Goal: Navigation & Orientation: Find specific page/section

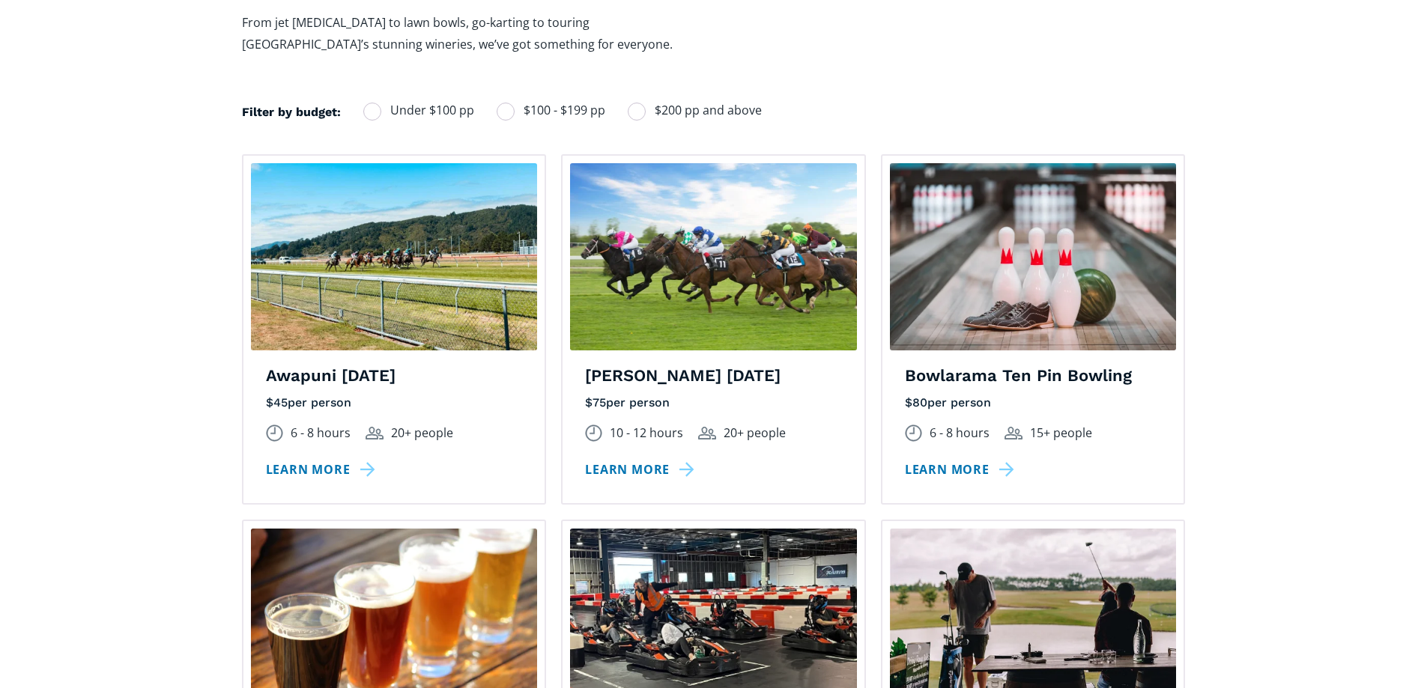
scroll to position [1123, 0]
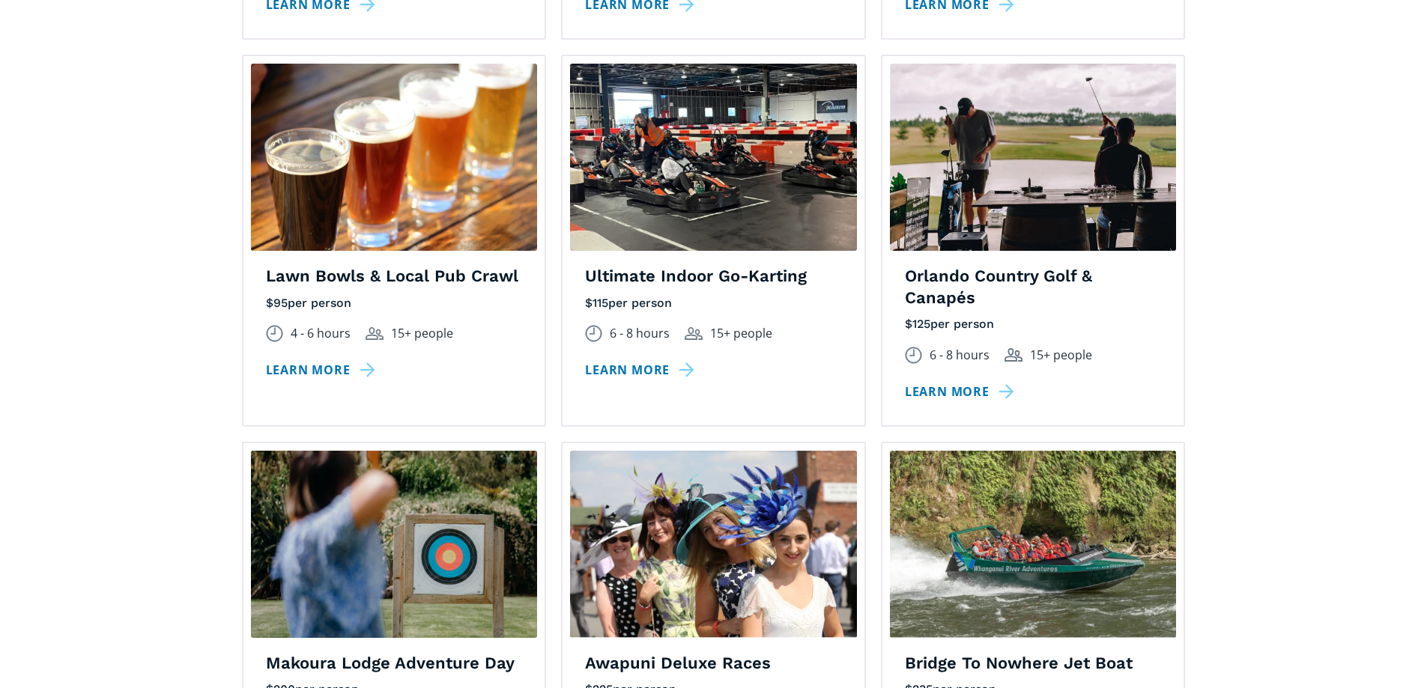
scroll to position [1573, 0]
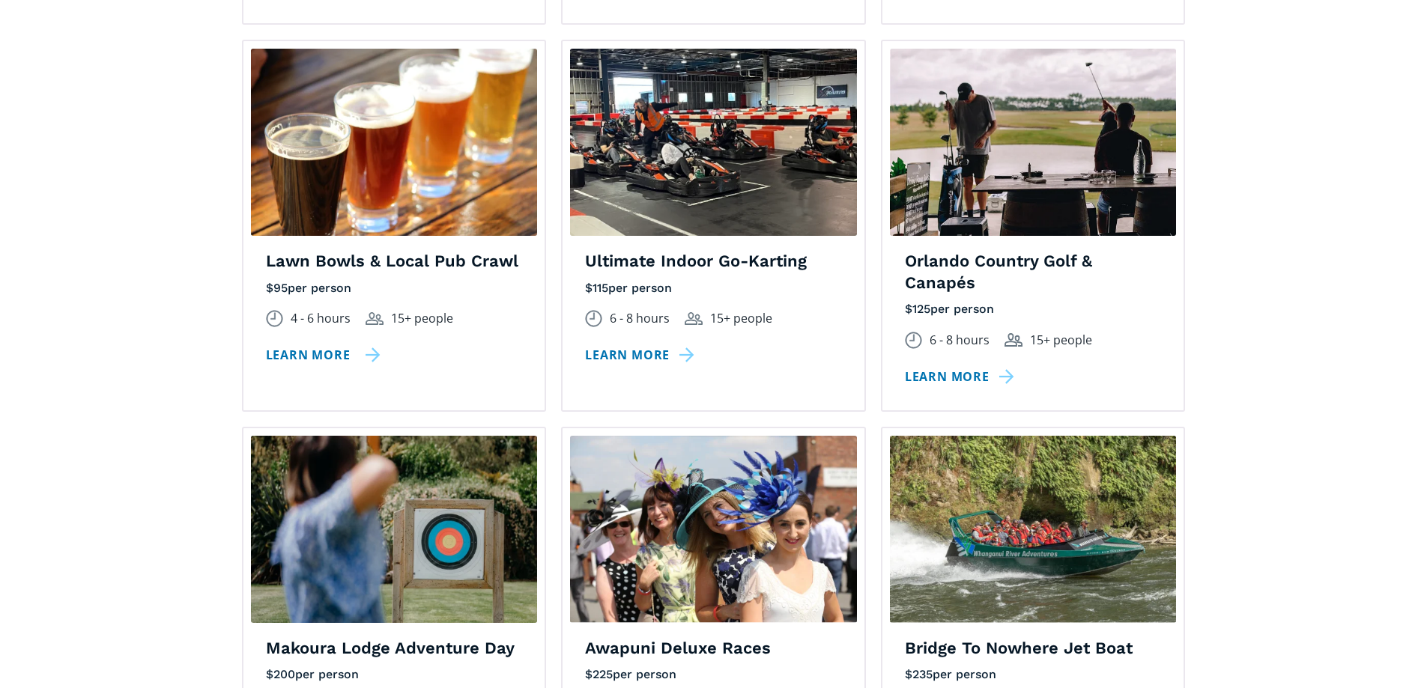
click at [326, 345] on link "Learn more" at bounding box center [323, 356] width 115 height 22
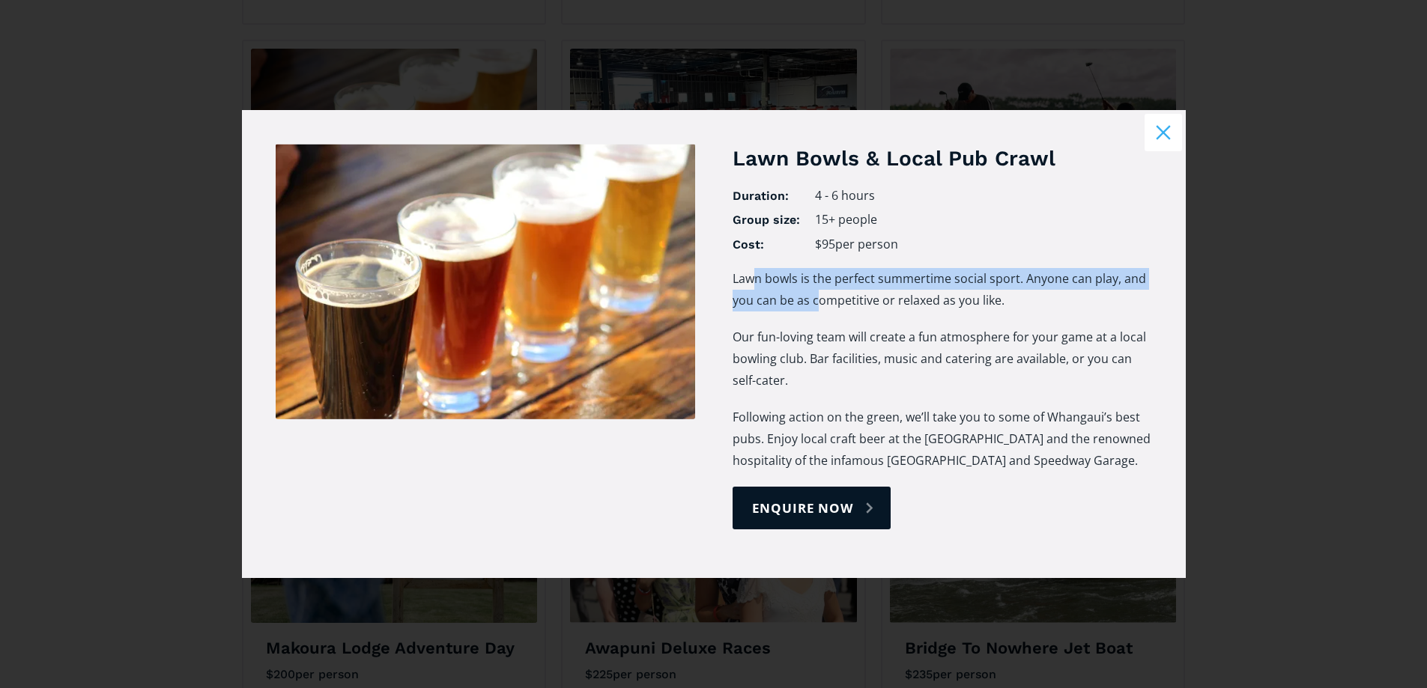
drag, startPoint x: 750, startPoint y: 280, endPoint x: 817, endPoint y: 308, distance: 72.9
click at [817, 308] on p "Lawn bowls is the perfect summertime social sport. Anyone can play, and you can…" at bounding box center [941, 289] width 419 height 43
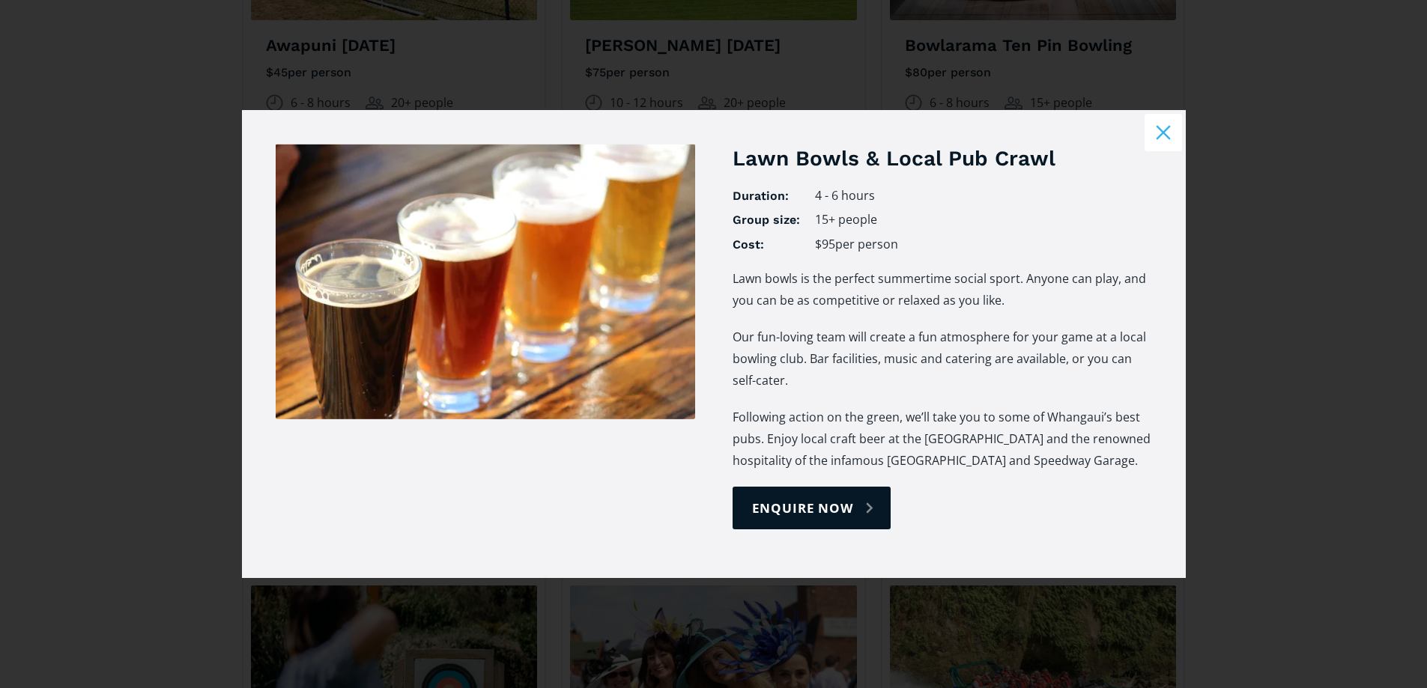
scroll to position [1348, 0]
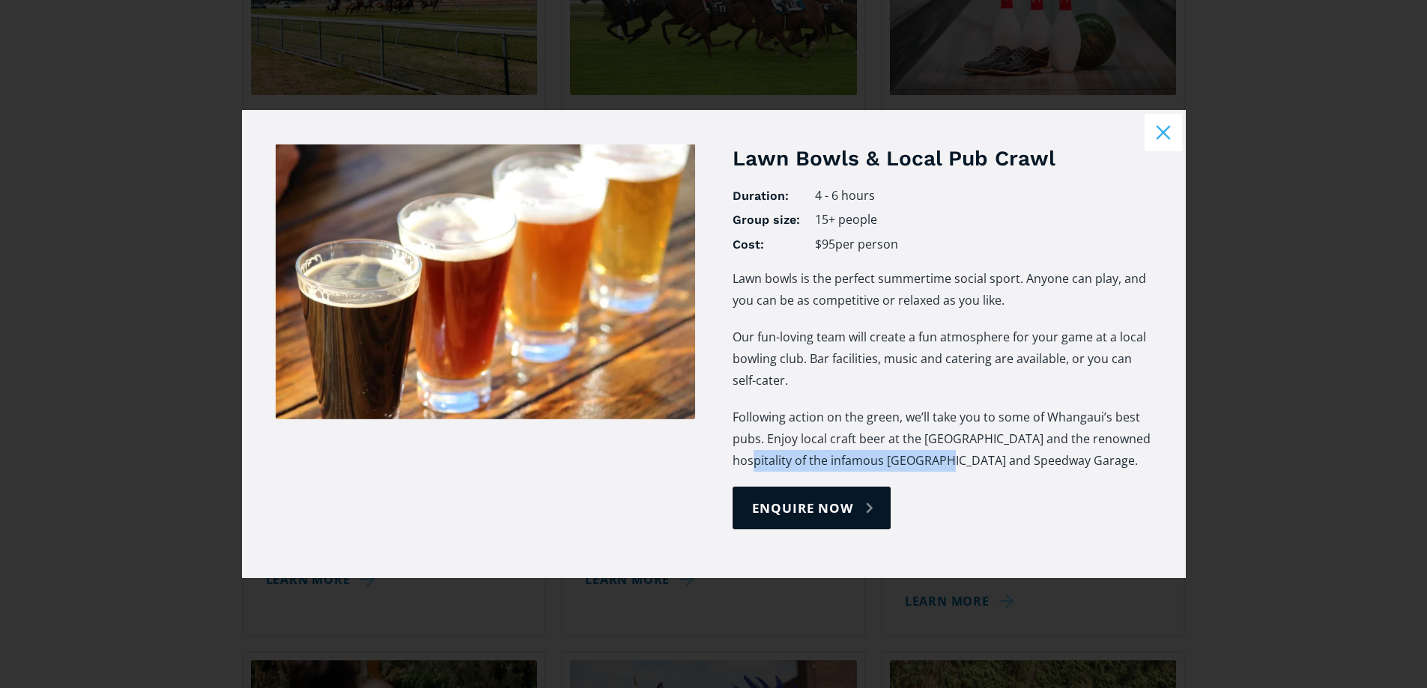
drag, startPoint x: 777, startPoint y: 465, endPoint x: 968, endPoint y: 462, distance: 190.3
click at [968, 462] on p "Following action on the green, we’ll take you to some of Whangaui’s best pubs. …" at bounding box center [941, 439] width 419 height 65
drag, startPoint x: 849, startPoint y: 442, endPoint x: 954, endPoint y: 461, distance: 107.4
click at [954, 461] on p "Following action on the green, we’ll take you to some of Whangaui’s best pubs. …" at bounding box center [941, 439] width 419 height 65
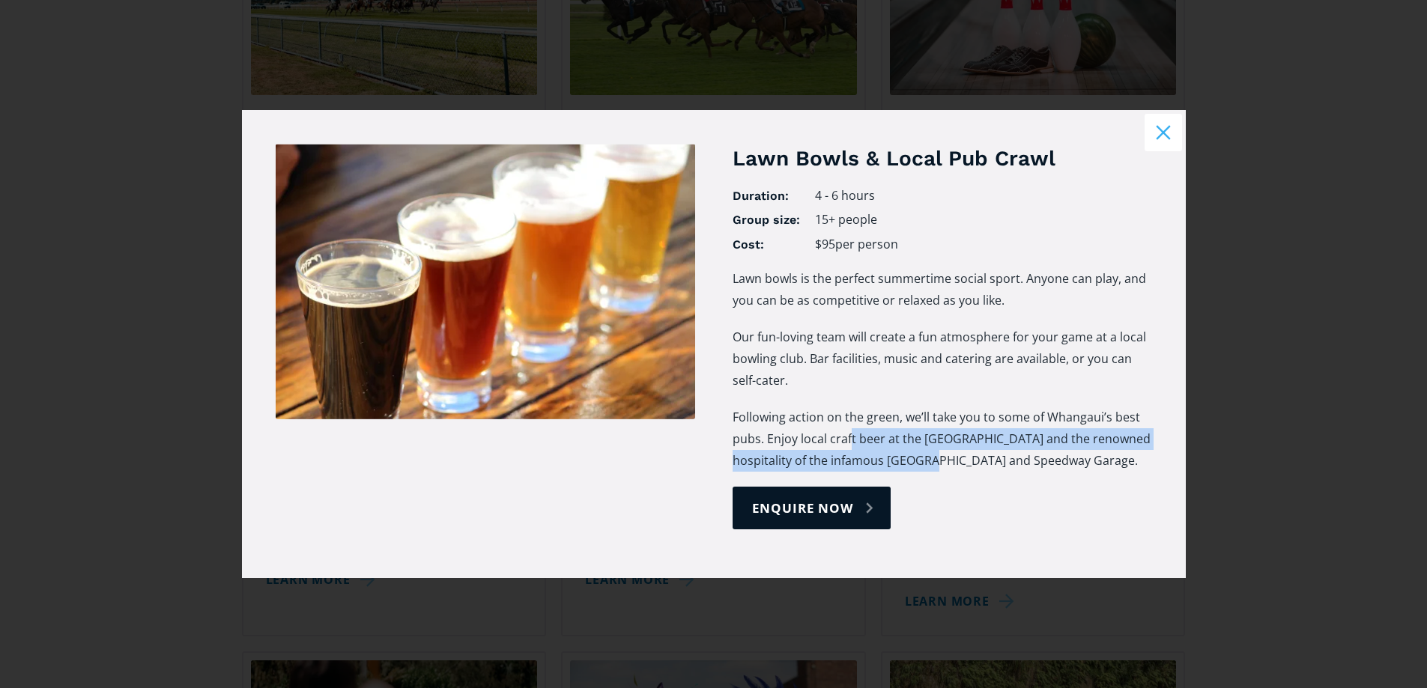
click at [954, 461] on p "Following action on the green, we’ll take you to some of Whangaui’s best pubs. …" at bounding box center [941, 439] width 419 height 65
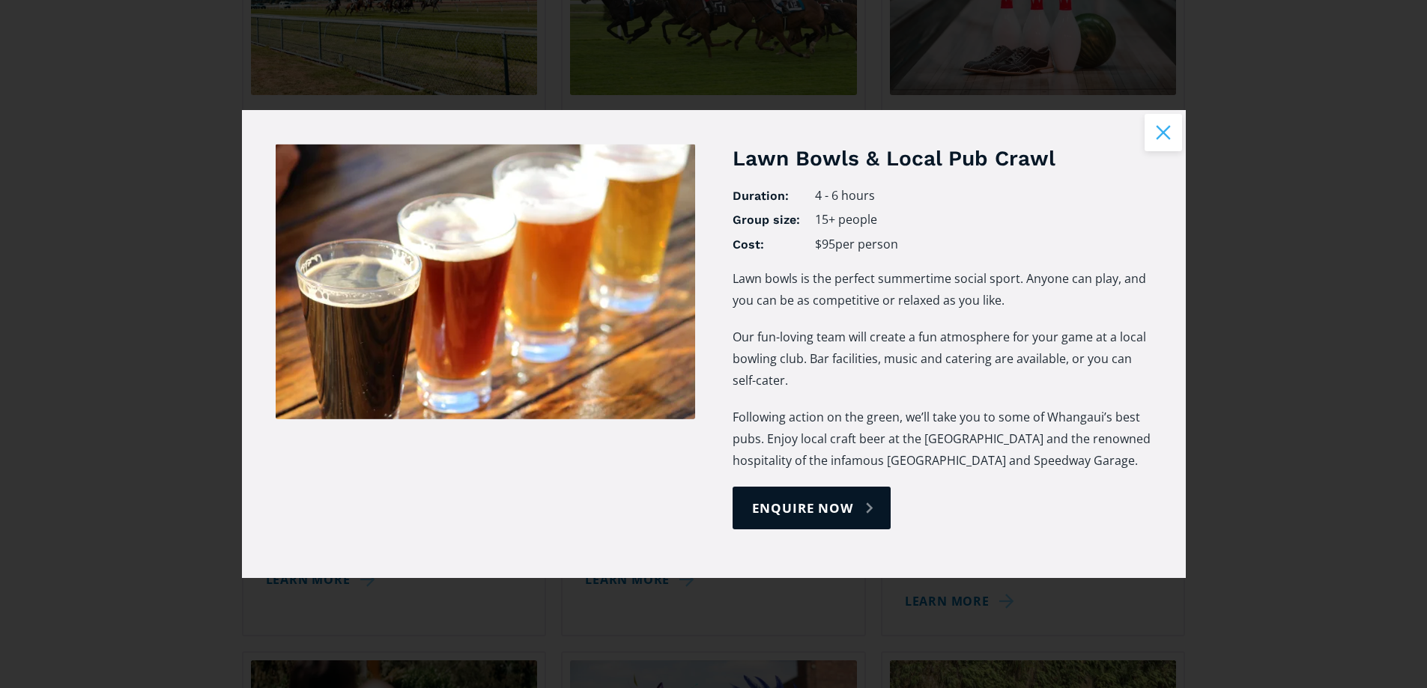
click at [1163, 133] on button "Close modal" at bounding box center [1162, 132] width 37 height 37
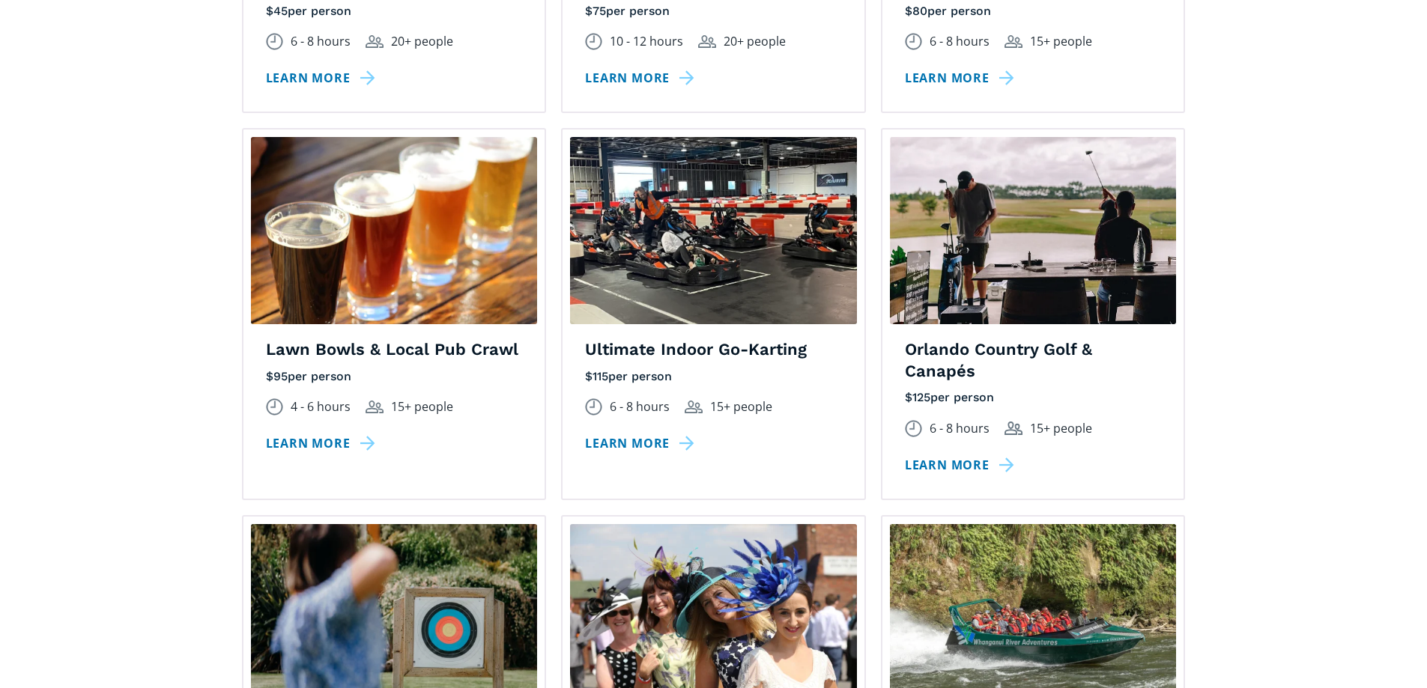
scroll to position [1498, 0]
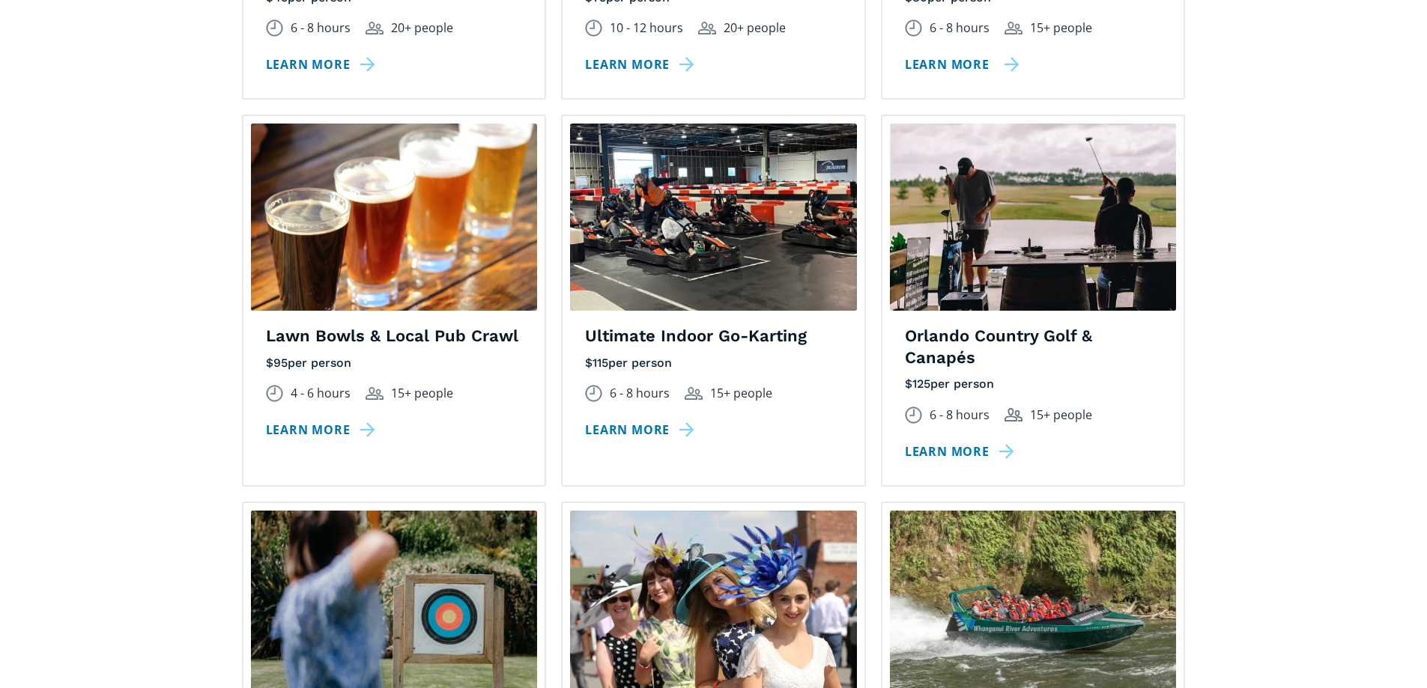
click at [962, 54] on link "Learn more" at bounding box center [962, 65] width 115 height 22
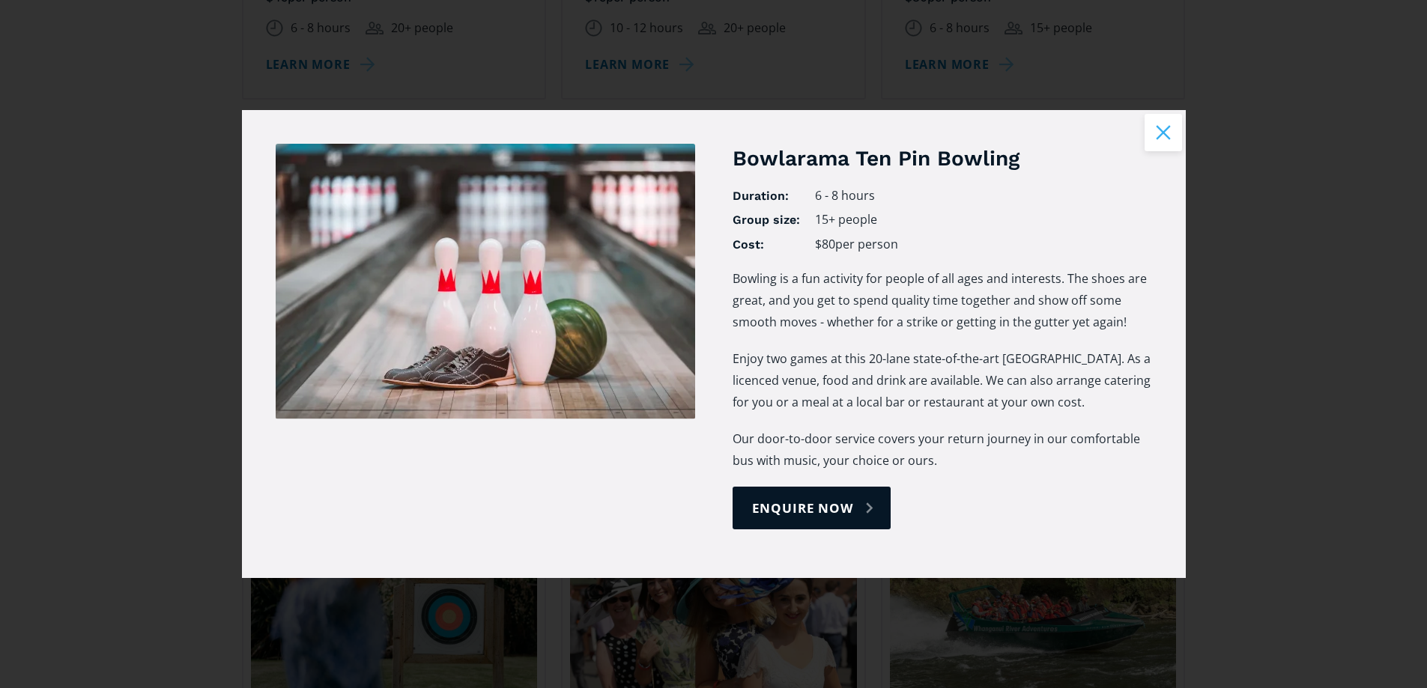
click at [1173, 133] on button "Close modal" at bounding box center [1162, 132] width 37 height 37
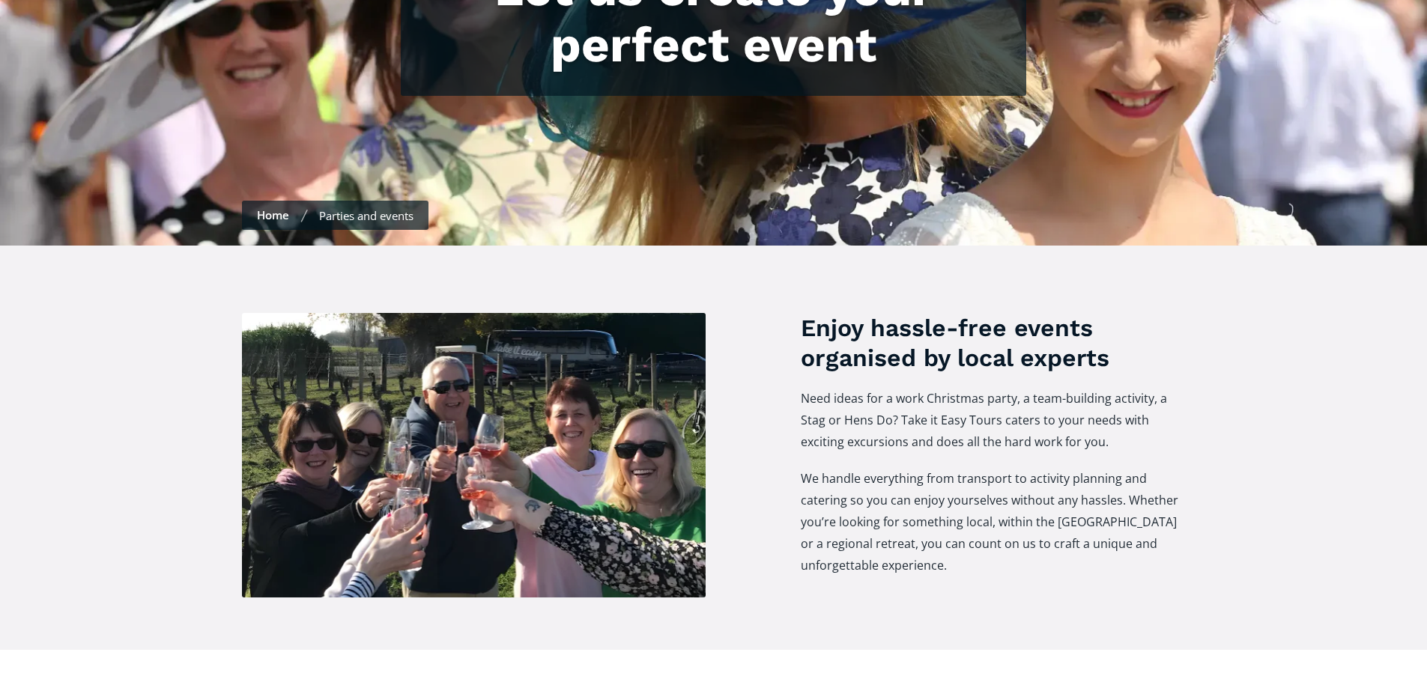
scroll to position [0, 0]
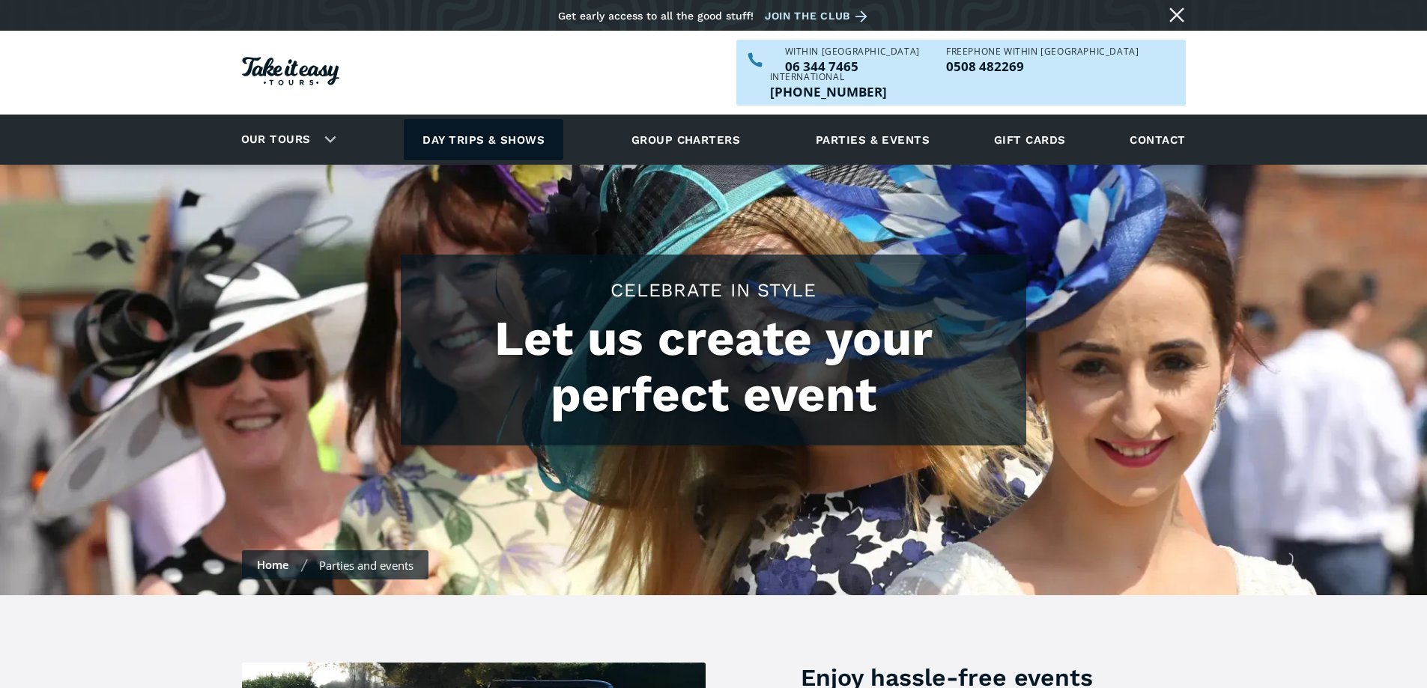
click at [491, 119] on link "Day trips & shows" at bounding box center [484, 139] width 160 height 41
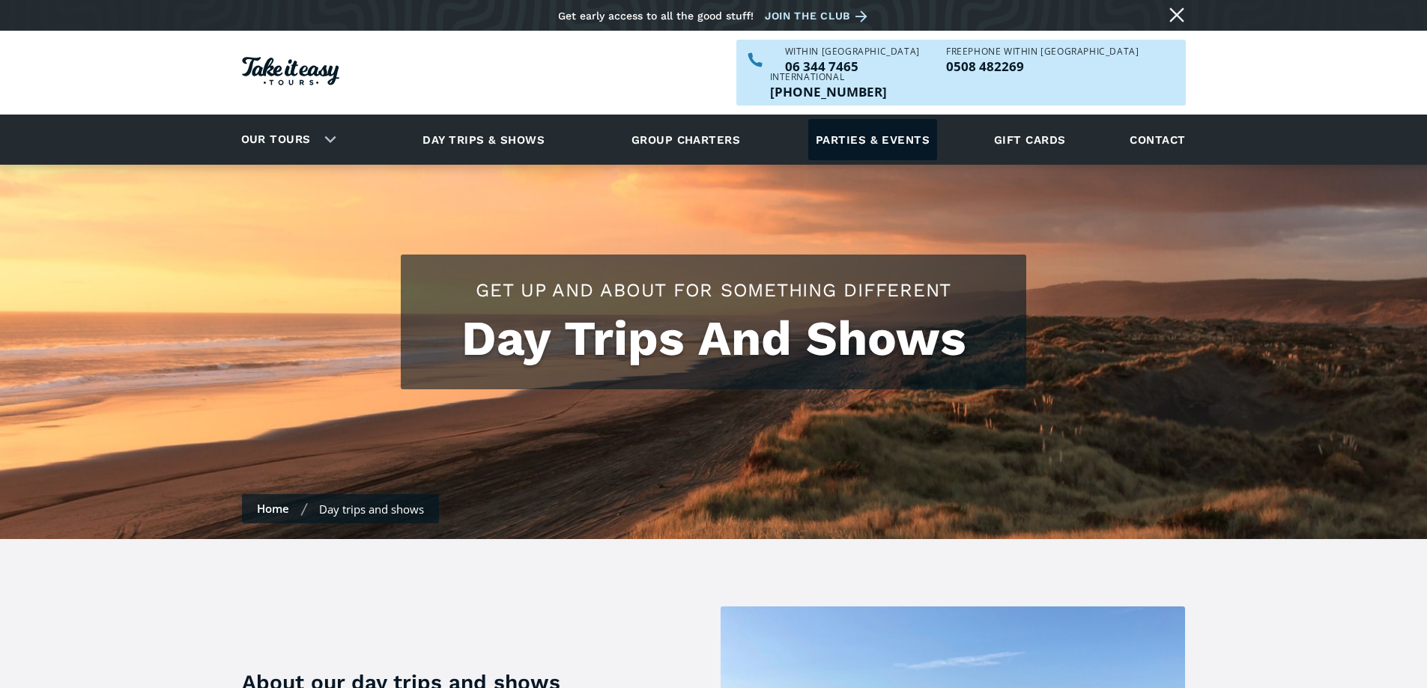
click at [840, 119] on link "Parties & events" at bounding box center [872, 139] width 129 height 41
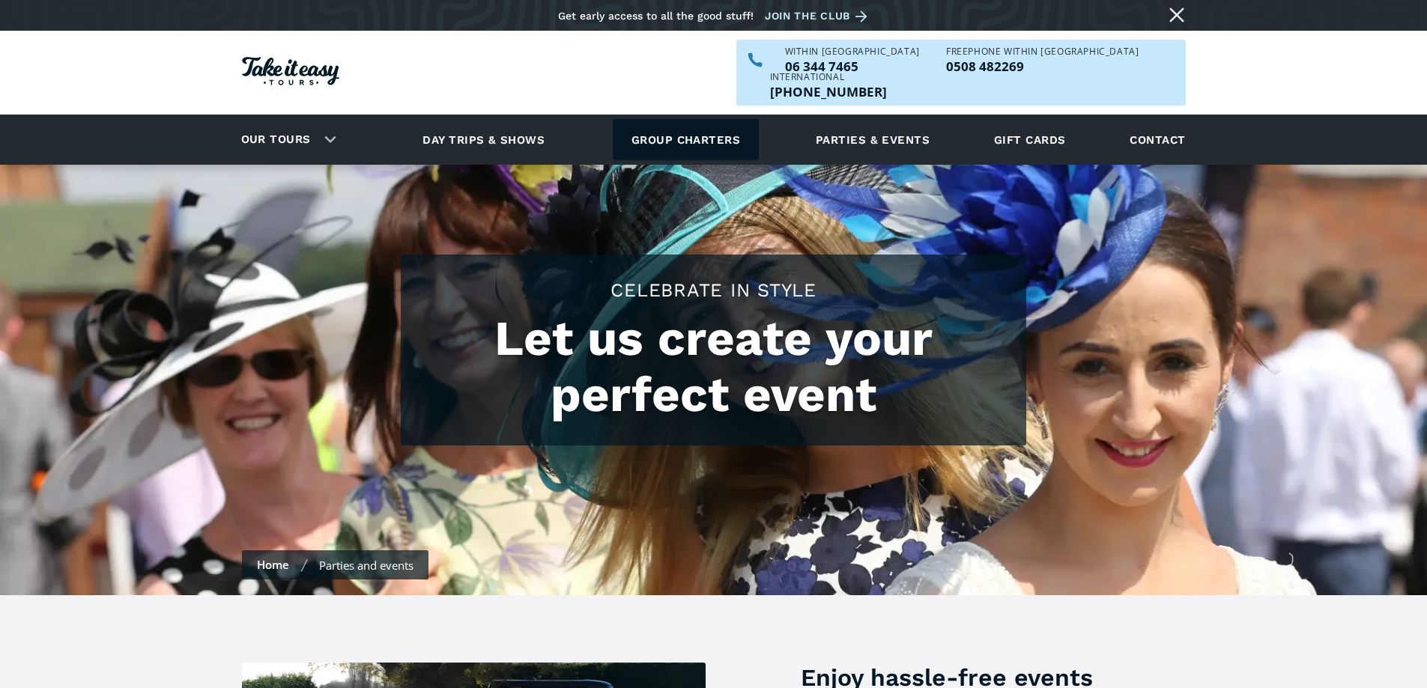
click at [694, 119] on link "Group charters" at bounding box center [686, 139] width 146 height 41
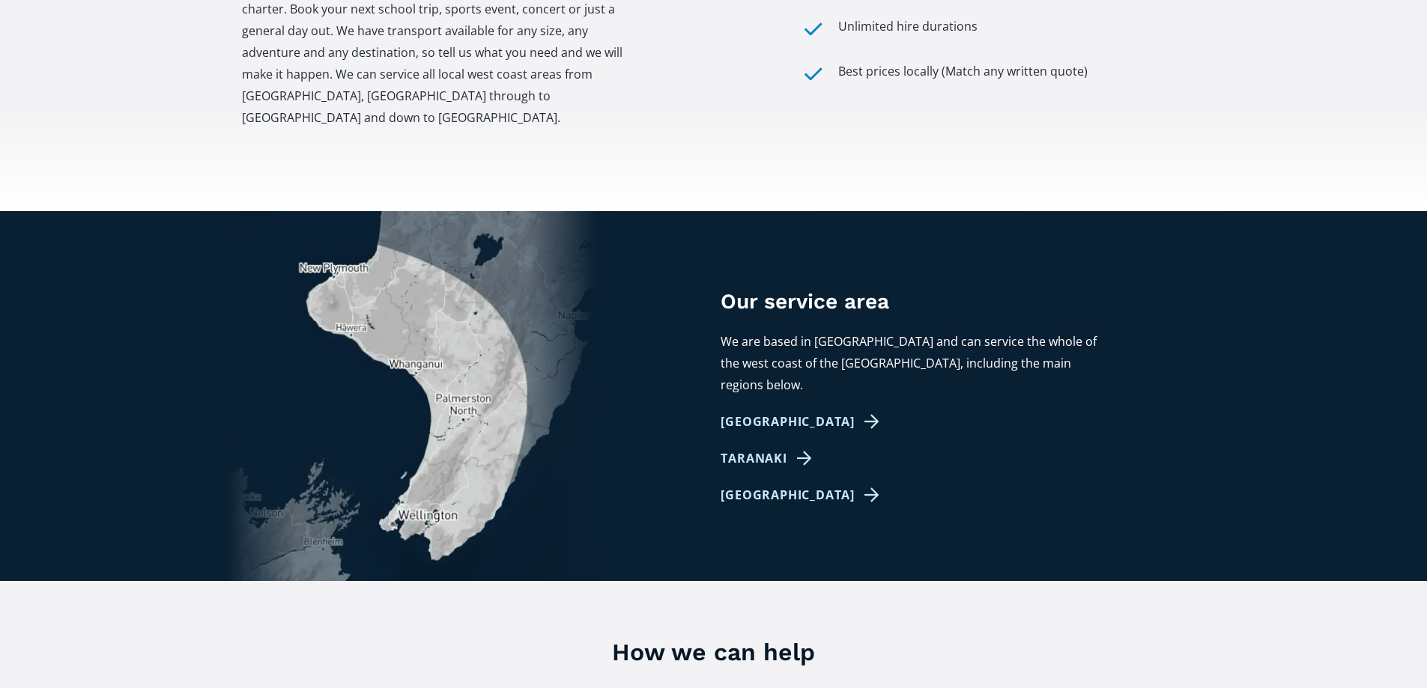
scroll to position [1123, 0]
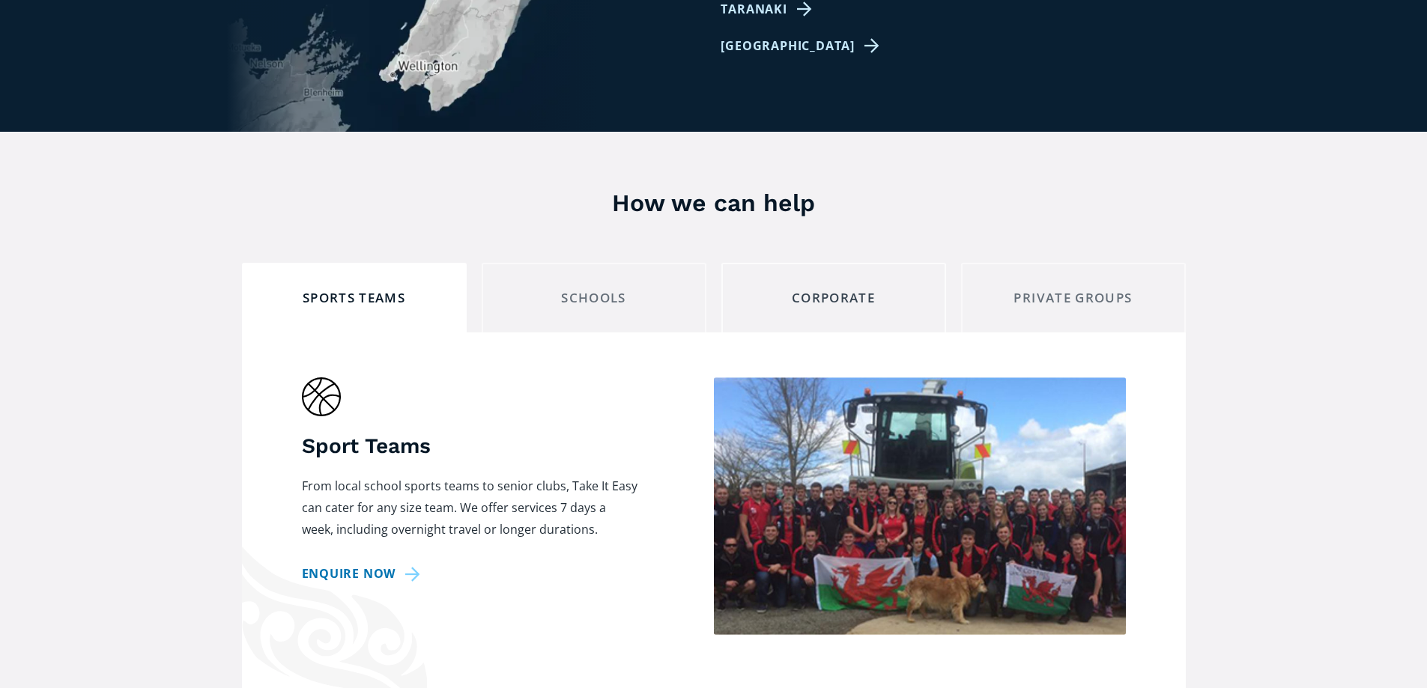
click at [874, 287] on div "corporate" at bounding box center [833, 298] width 199 height 23
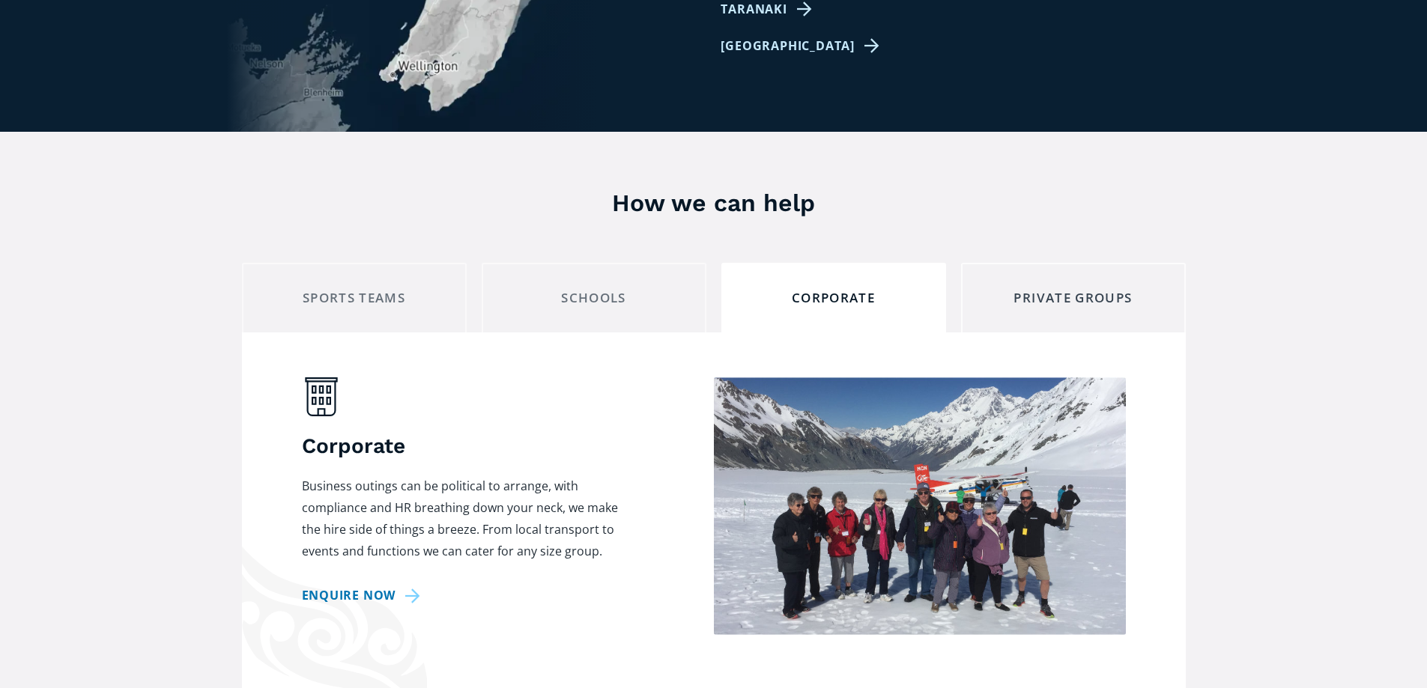
click at [1054, 295] on link "private groups" at bounding box center [1073, 298] width 225 height 70
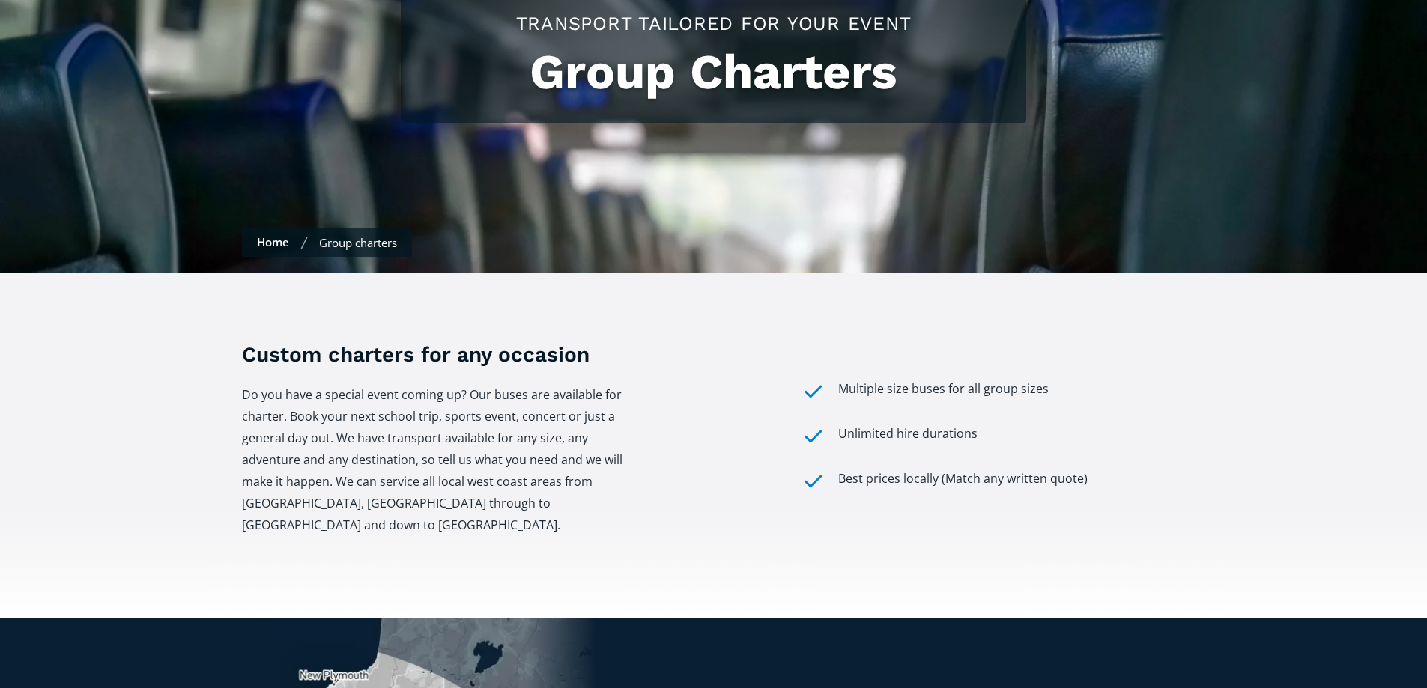
scroll to position [0, 0]
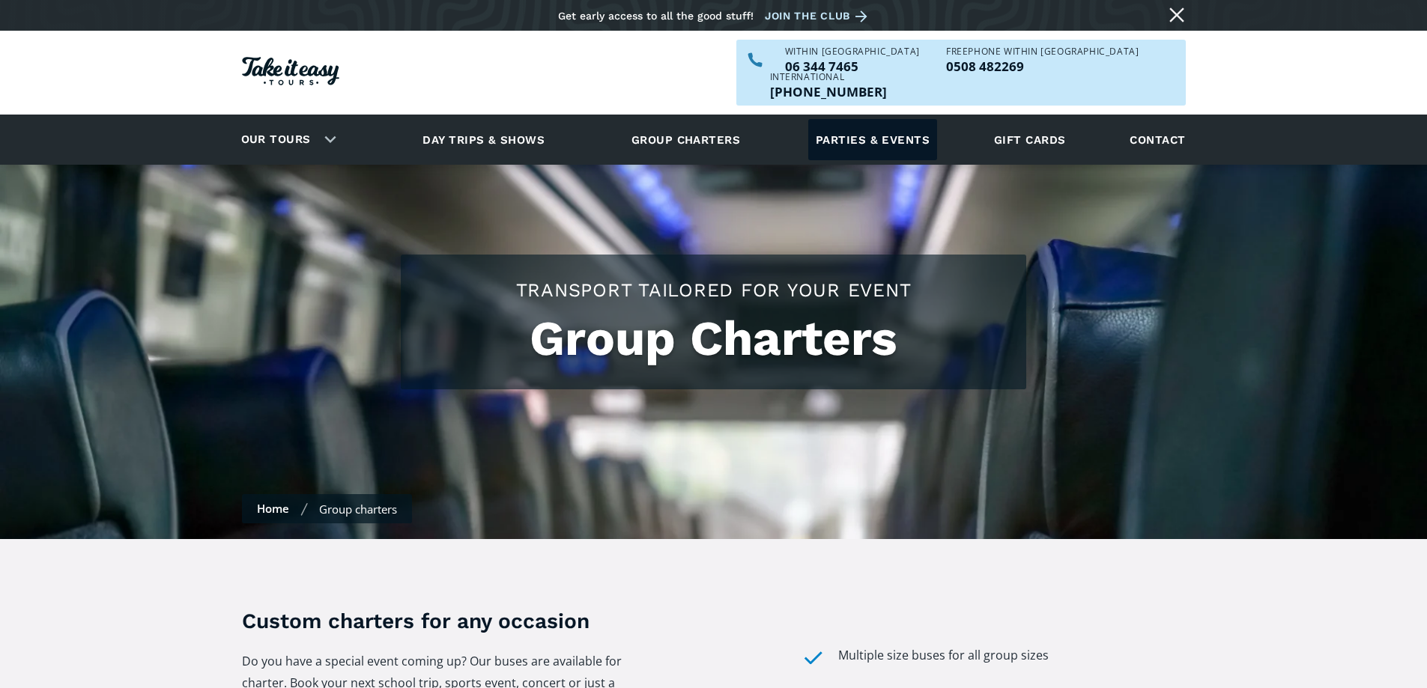
click at [874, 121] on link "Parties & events" at bounding box center [872, 139] width 129 height 41
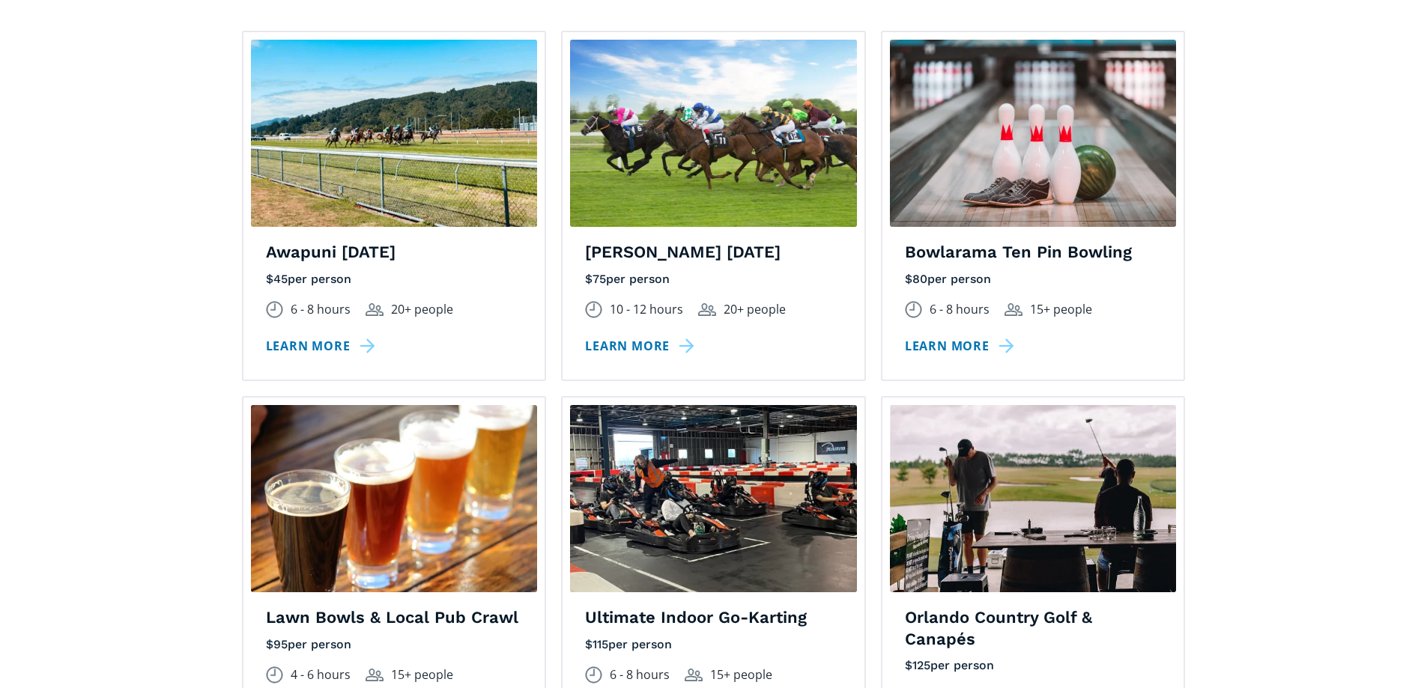
scroll to position [1273, 0]
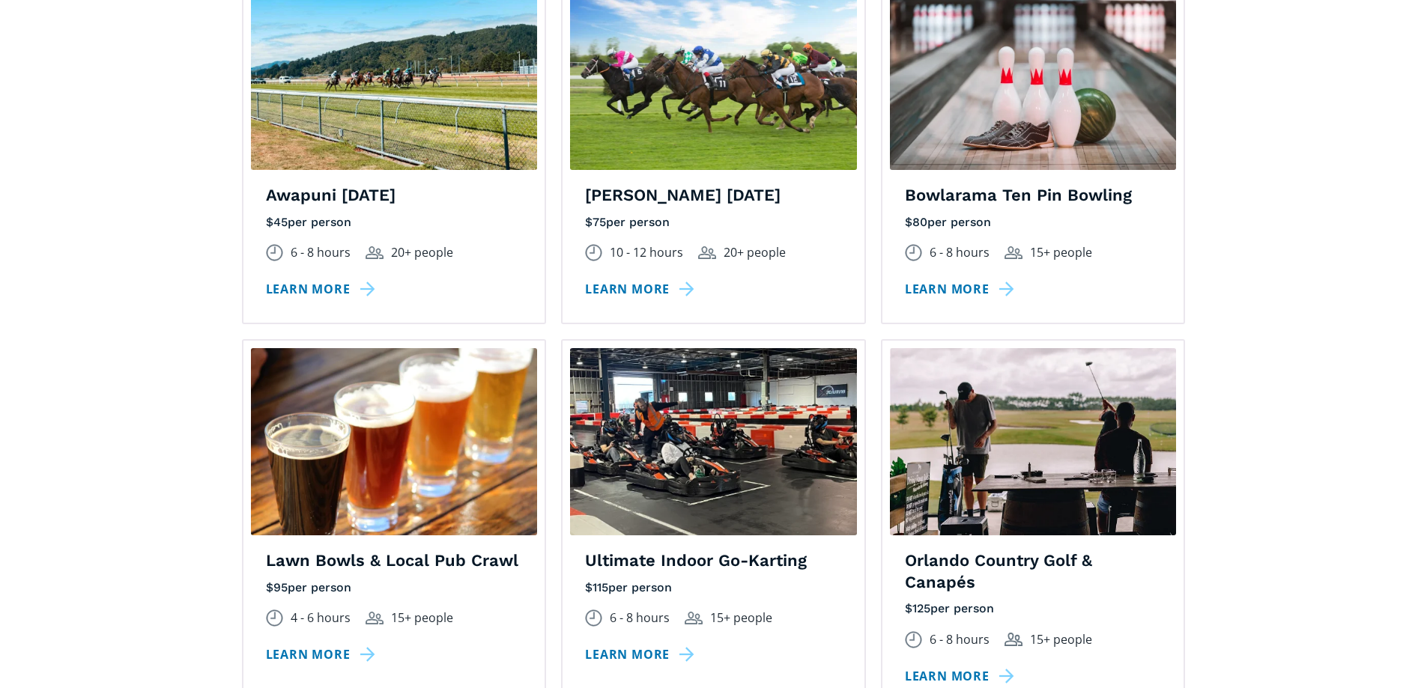
click at [354, 277] on div "Awapuni [DATE] $ 45 per person excluding GST 6 - 8 hours 20+ people Learn more …" at bounding box center [394, 254] width 302 height 138
click at [320, 279] on link "Learn more" at bounding box center [323, 290] width 115 height 22
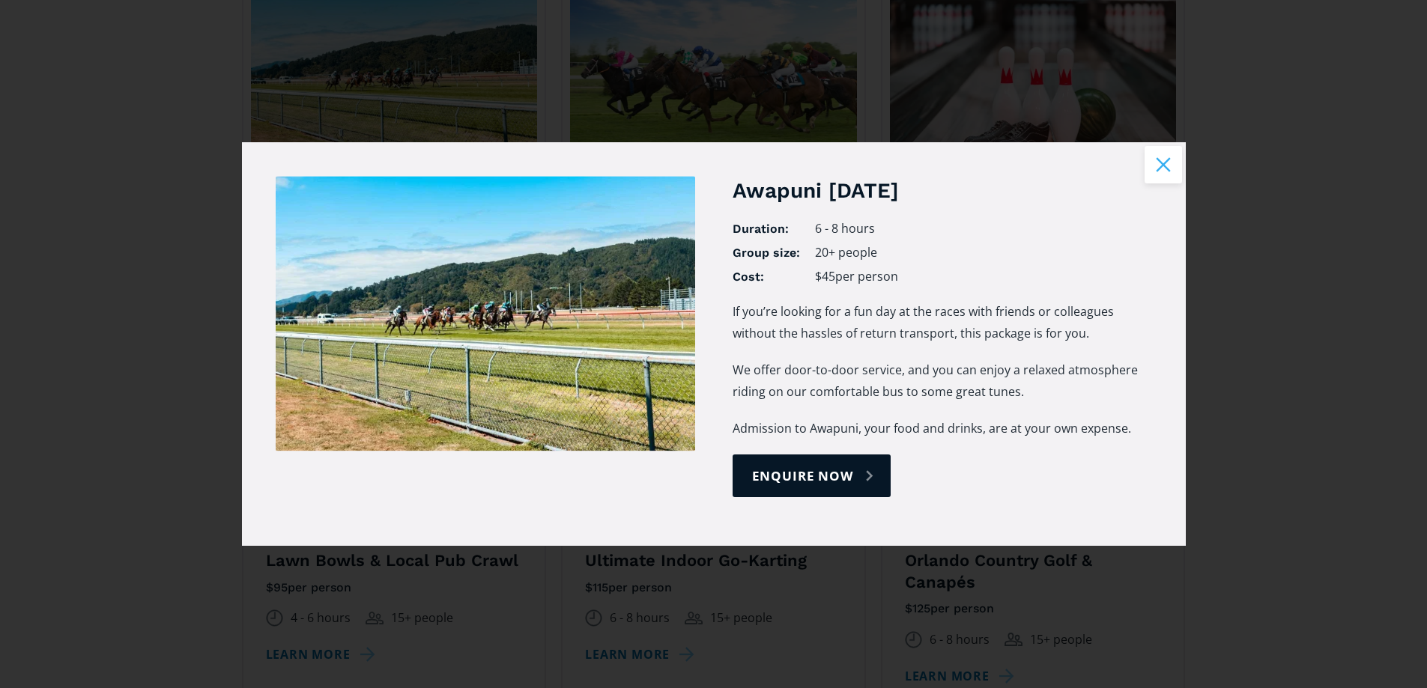
click at [1162, 160] on button "Close modal" at bounding box center [1162, 164] width 37 height 37
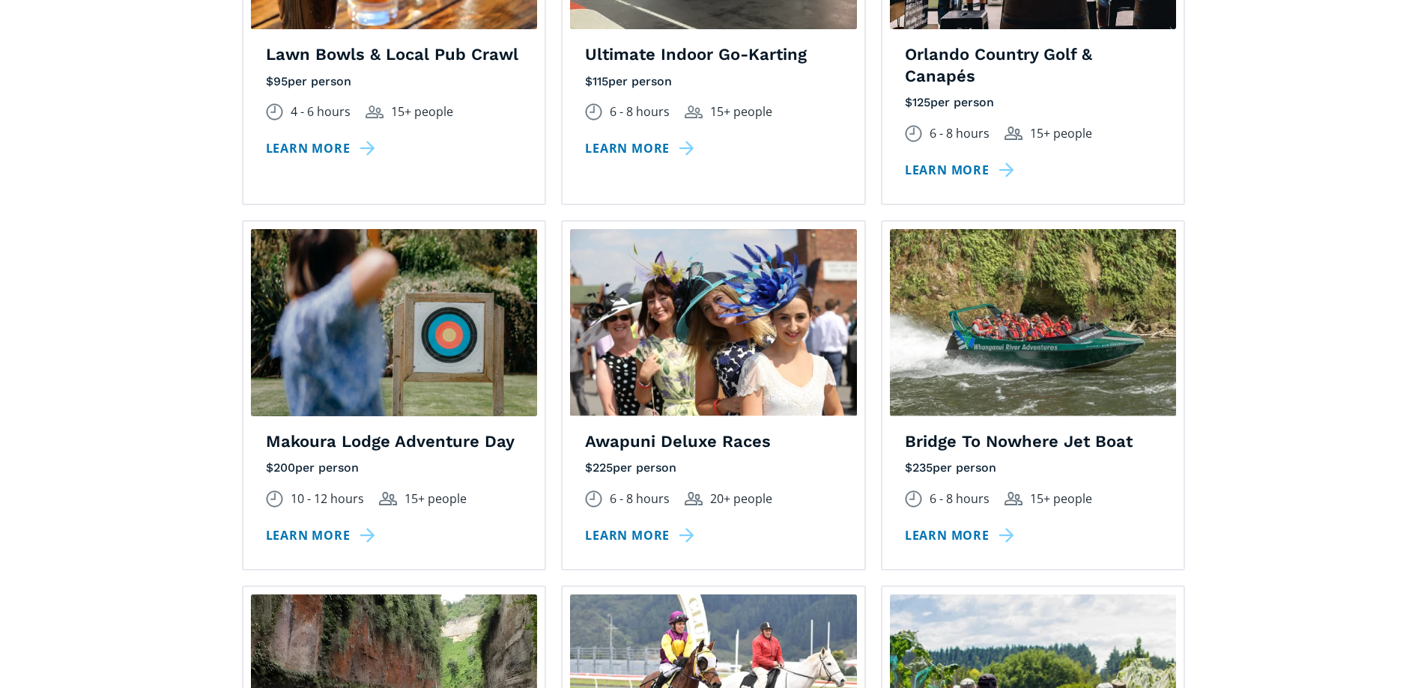
scroll to position [1797, 0]
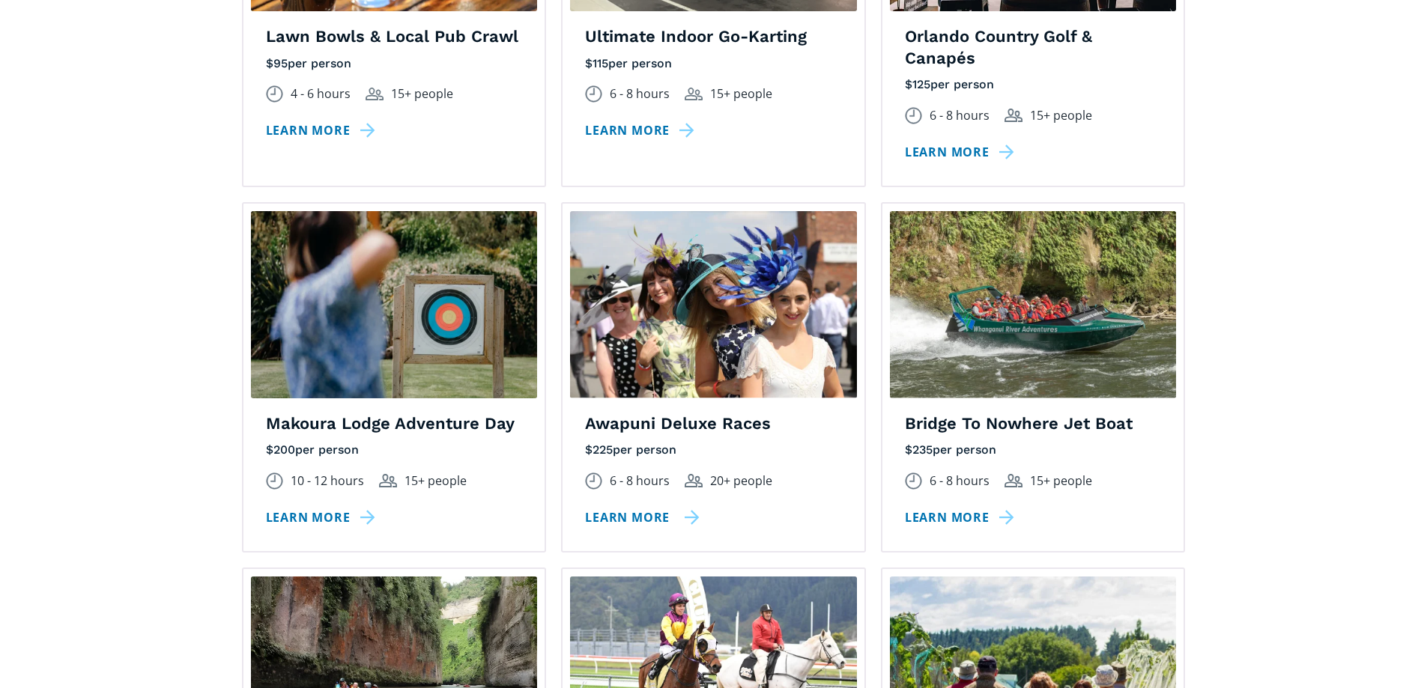
click at [686, 507] on link "Learn more" at bounding box center [642, 518] width 115 height 22
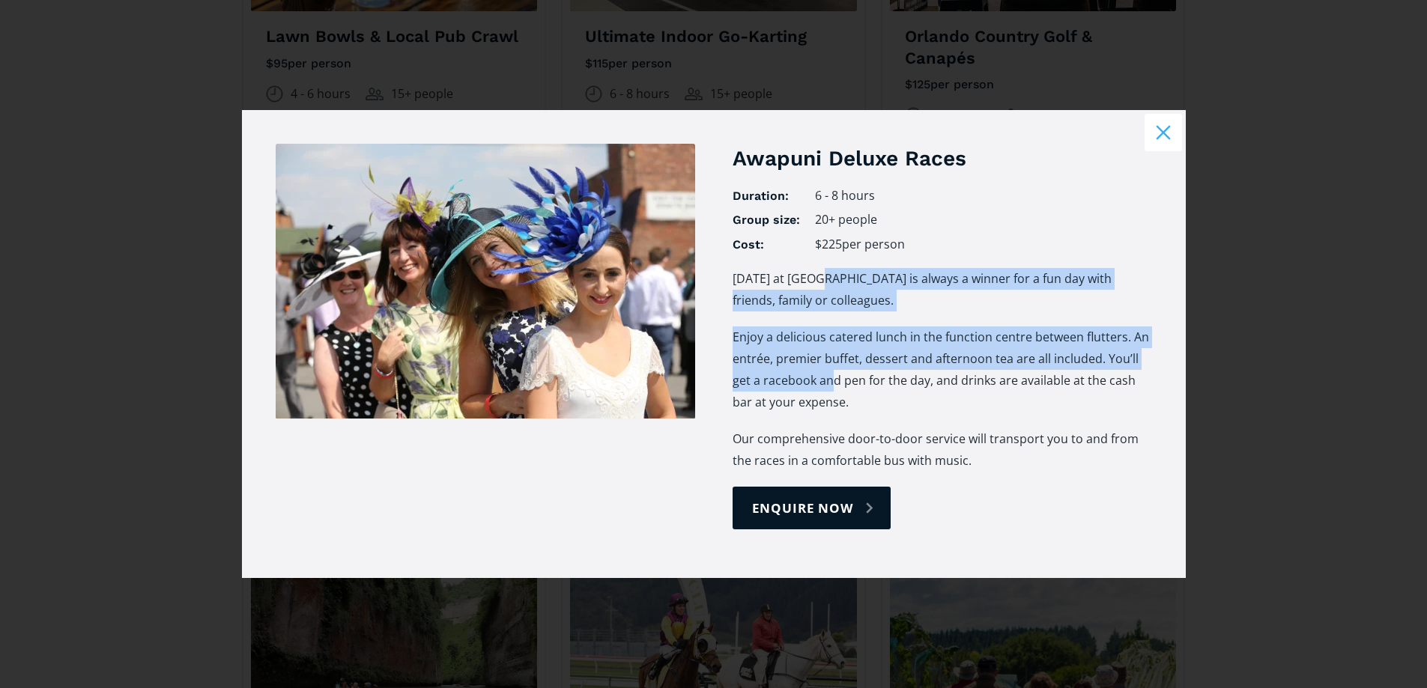
drag, startPoint x: 822, startPoint y: 279, endPoint x: 834, endPoint y: 383, distance: 104.1
click at [834, 383] on div "[DATE] at [GEOGRAPHIC_DATA] is always a winner for a fun day with friends, fami…" at bounding box center [941, 377] width 419 height 219
click at [835, 382] on p "Enjoy a delicious catered lunch in the function centre between flutters. An ent…" at bounding box center [941, 370] width 419 height 87
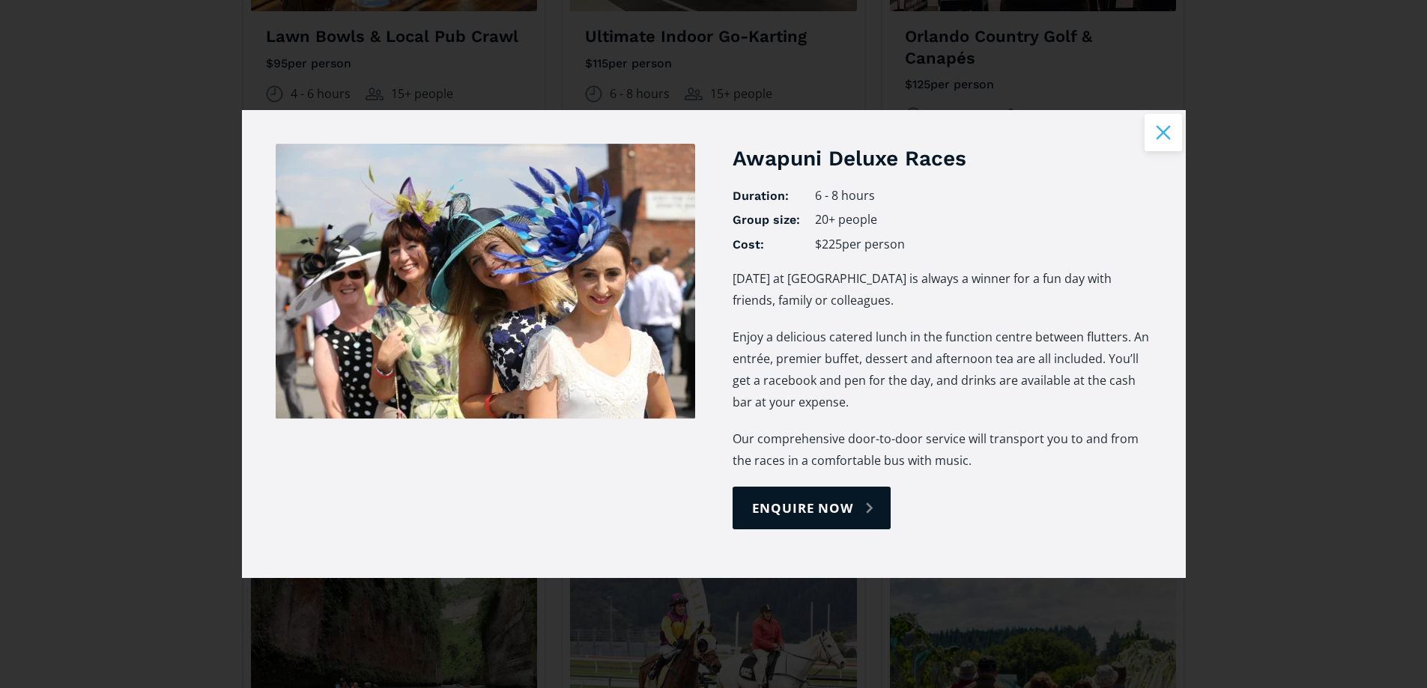
click at [1157, 148] on button "Close modal" at bounding box center [1162, 132] width 37 height 37
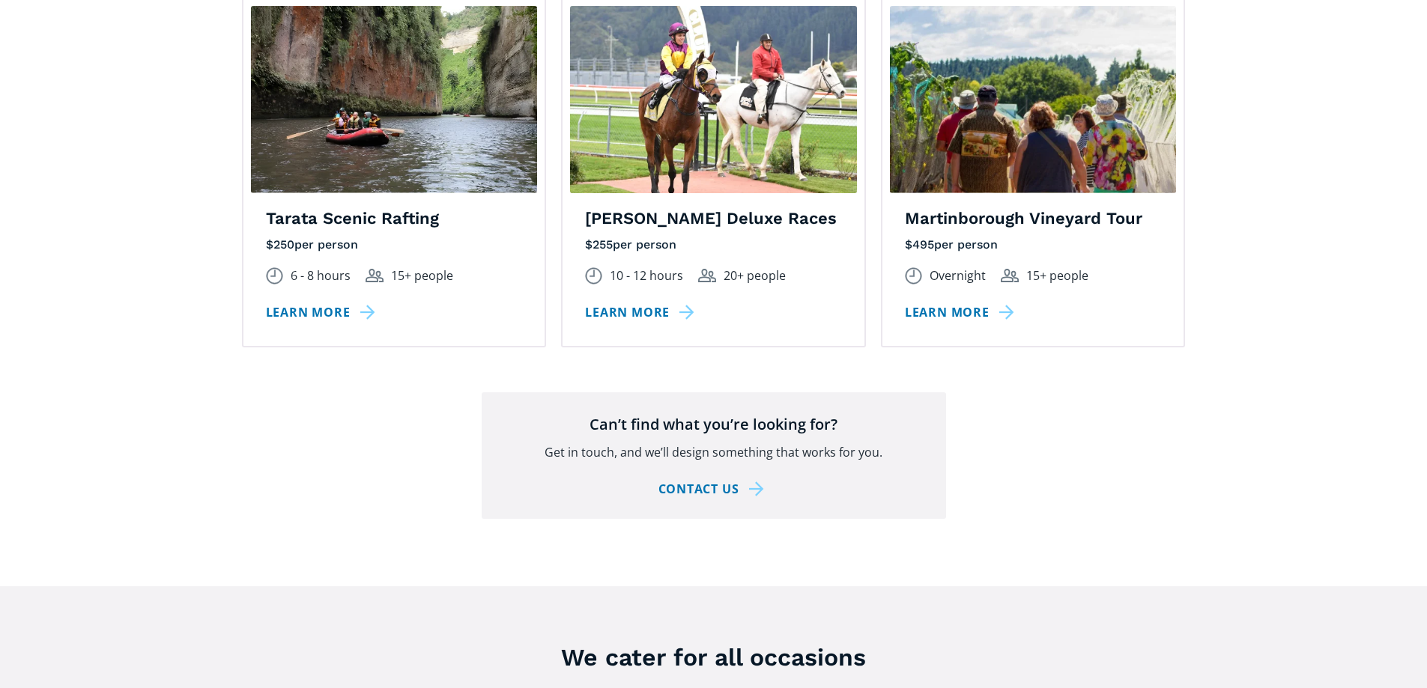
scroll to position [2771, 0]
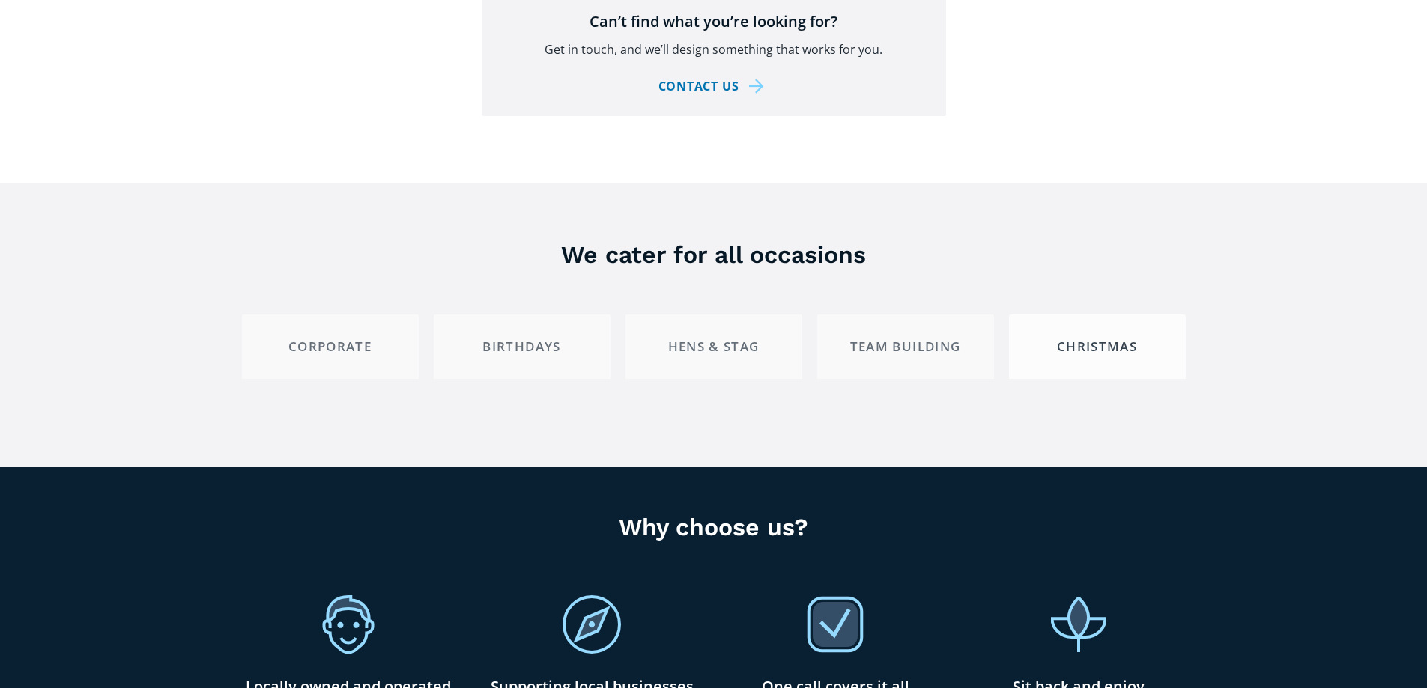
click at [1062, 315] on link "Christmas" at bounding box center [1097, 346] width 177 height 63
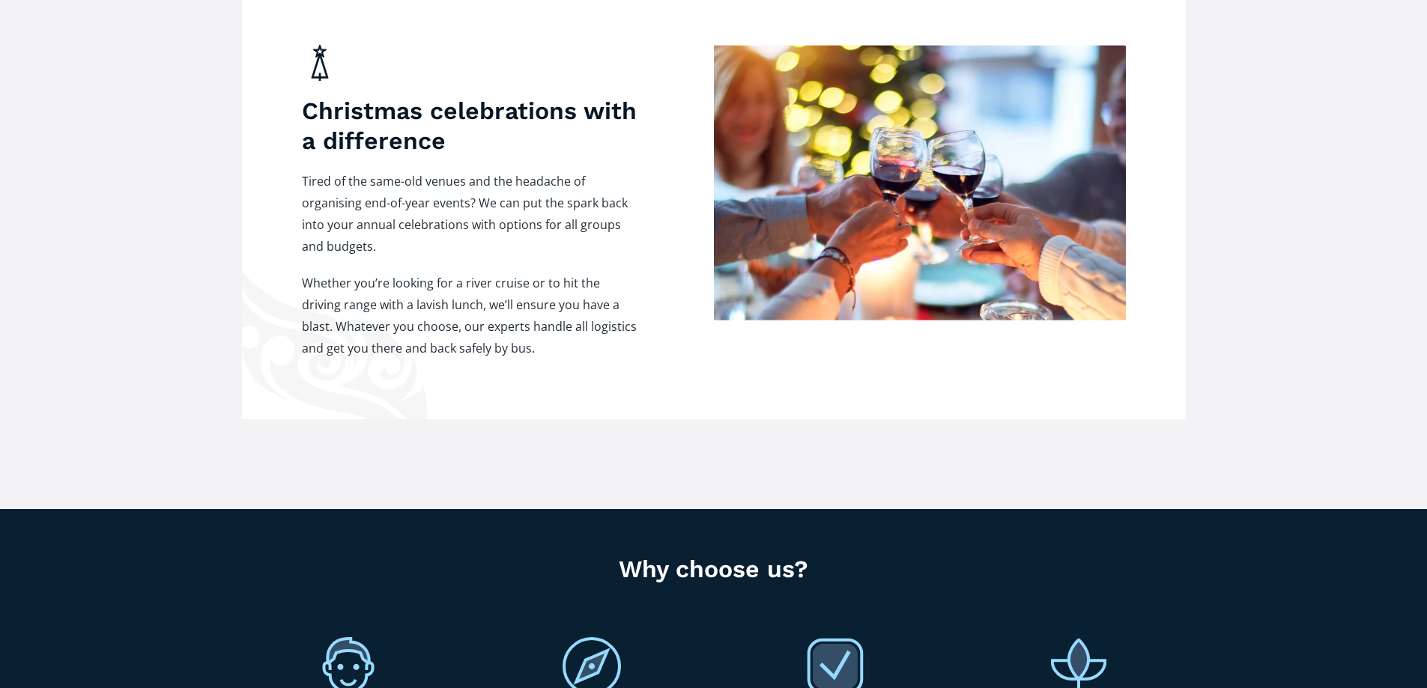
scroll to position [3220, 0]
